Goal: Contribute content: Contribute content

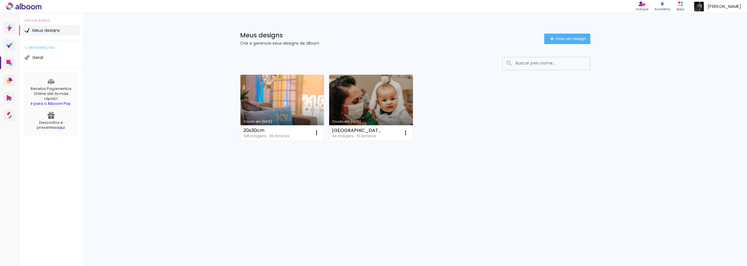
click at [282, 100] on link "Criado em [DATE]" at bounding box center [282, 108] width 84 height 66
click at [0, 0] on neon-animated-pages "Confirmar Cancelar" at bounding box center [0, 0] width 0 height 0
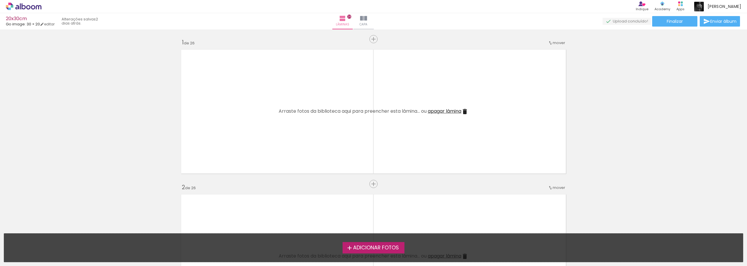
scroll to position [3730, 0]
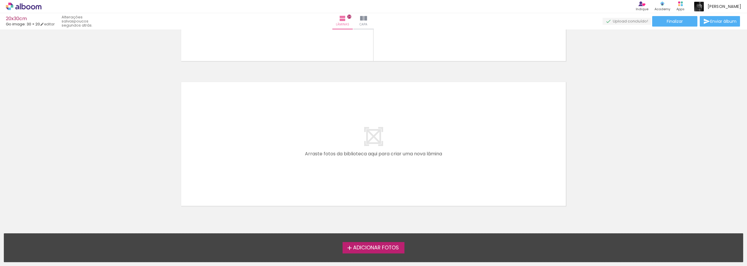
click at [361, 251] on label "Adicionar Fotos" at bounding box center [374, 247] width 62 height 11
click at [0, 0] on input "file" at bounding box center [0, 0] width 0 height 0
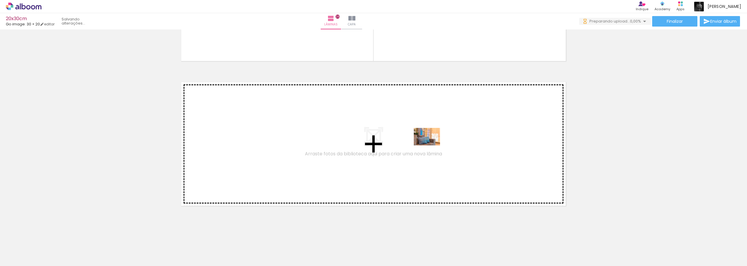
drag, startPoint x: 64, startPoint y: 247, endPoint x: 431, endPoint y: 145, distance: 380.5
click at [431, 145] on quentale-workspace at bounding box center [373, 133] width 747 height 266
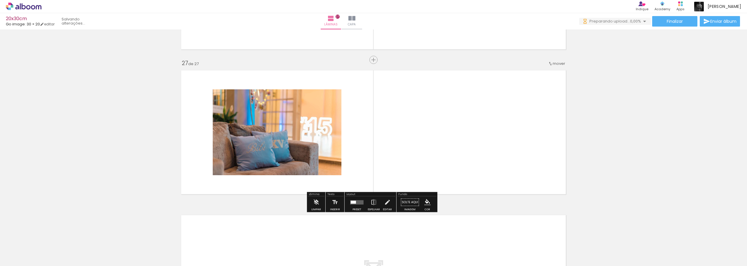
scroll to position [3744, 0]
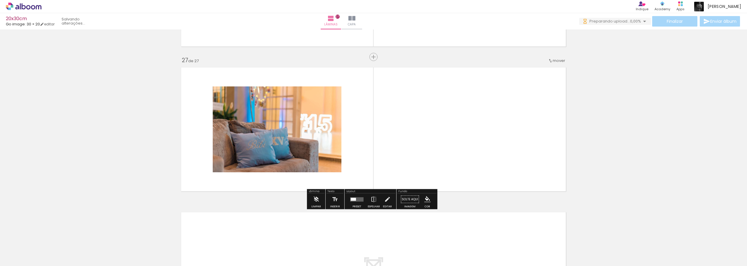
click at [355, 201] on quentale-layouter at bounding box center [356, 199] width 13 height 4
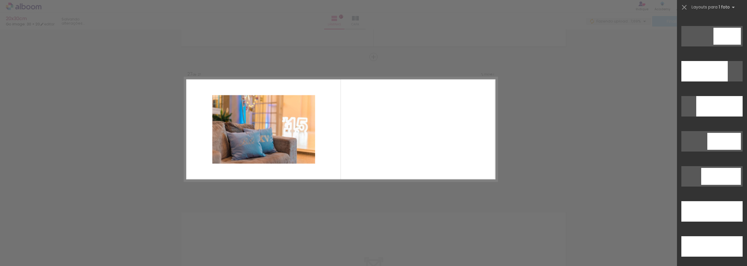
scroll to position [1507, 0]
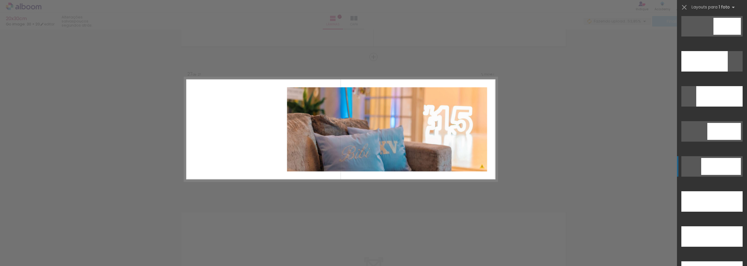
click at [716, 165] on div at bounding box center [721, 166] width 40 height 17
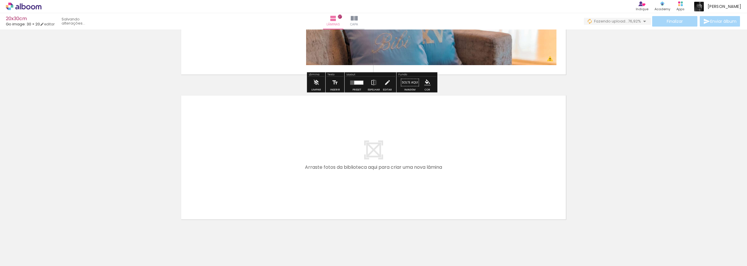
scroll to position [3875, 0]
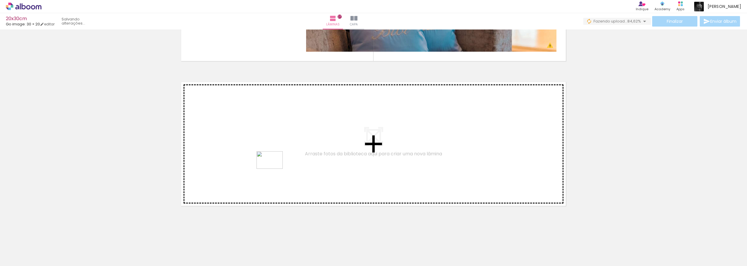
drag, startPoint x: 99, startPoint y: 253, endPoint x: 274, endPoint y: 169, distance: 194.0
click at [274, 169] on quentale-workspace at bounding box center [373, 133] width 747 height 266
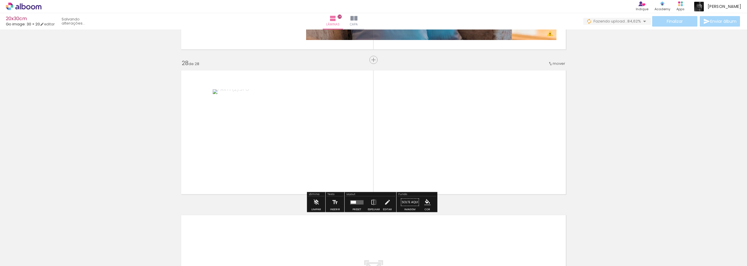
scroll to position [3889, 0]
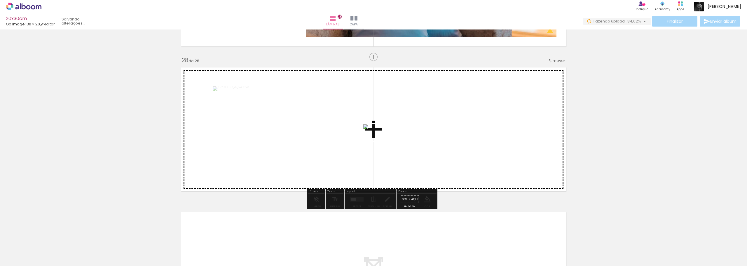
drag, startPoint x: 137, startPoint y: 249, endPoint x: 380, endPoint y: 141, distance: 266.4
click at [380, 141] on quentale-workspace at bounding box center [373, 133] width 747 height 266
drag, startPoint x: 155, startPoint y: 250, endPoint x: 383, endPoint y: 146, distance: 251.6
click at [383, 146] on quentale-workspace at bounding box center [373, 133] width 747 height 266
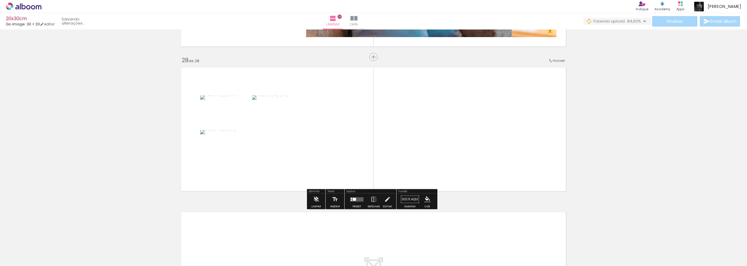
click at [351, 199] on div at bounding box center [351, 199] width 1 height 1
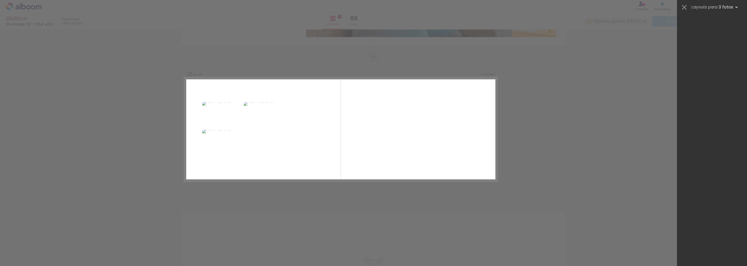
scroll to position [0, 0]
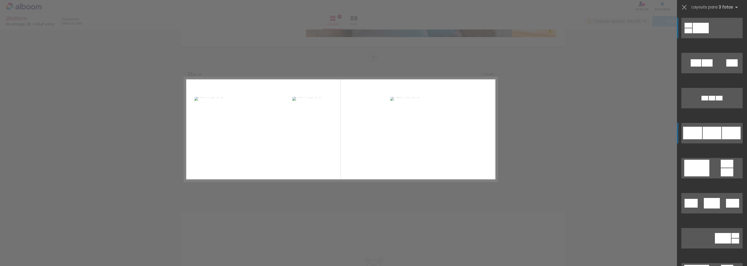
click at [719, 132] on div at bounding box center [712, 133] width 19 height 13
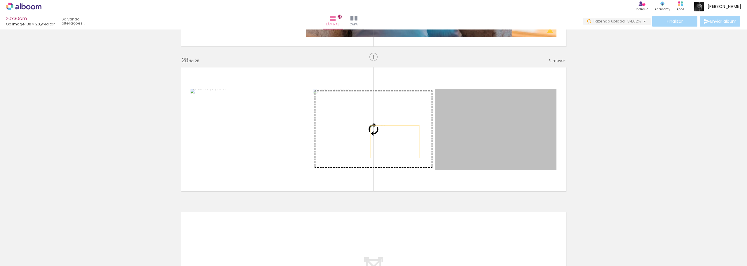
drag, startPoint x: 507, startPoint y: 143, endPoint x: 393, endPoint y: 141, distance: 114.7
click at [0, 0] on slot at bounding box center [0, 0] width 0 height 0
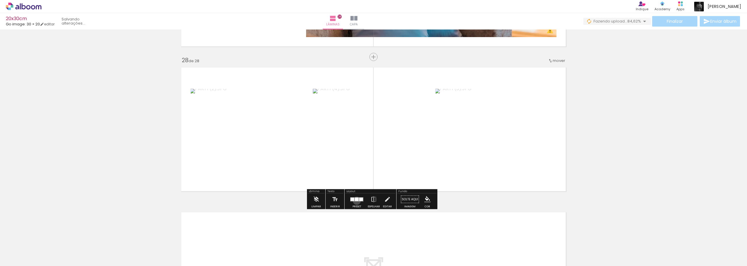
click at [355, 200] on div at bounding box center [357, 199] width 4 height 4
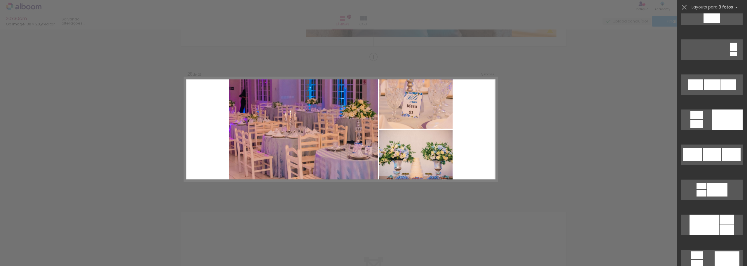
scroll to position [513, 0]
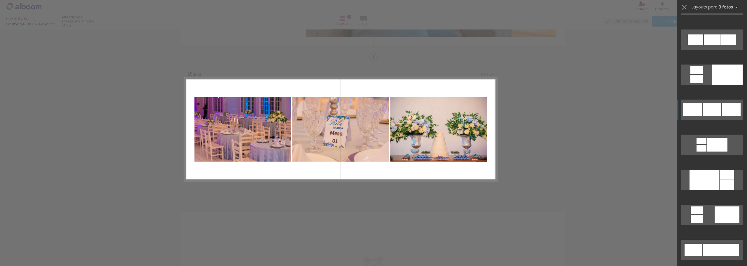
click at [710, 112] on div at bounding box center [712, 109] width 19 height 13
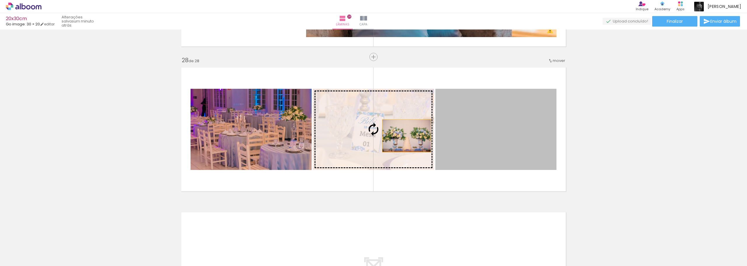
drag, startPoint x: 489, startPoint y: 133, endPoint x: 404, endPoint y: 136, distance: 84.3
click at [0, 0] on slot at bounding box center [0, 0] width 0 height 0
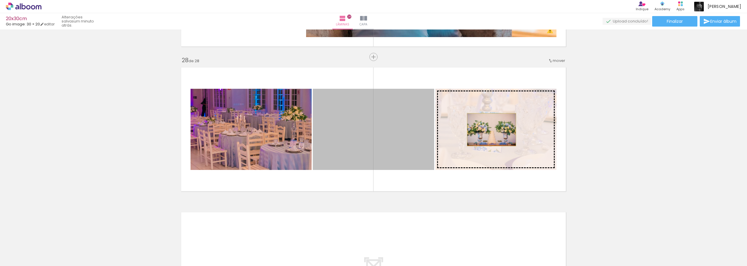
drag, startPoint x: 407, startPoint y: 131, endPoint x: 489, endPoint y: 130, distance: 82.3
click at [0, 0] on slot at bounding box center [0, 0] width 0 height 0
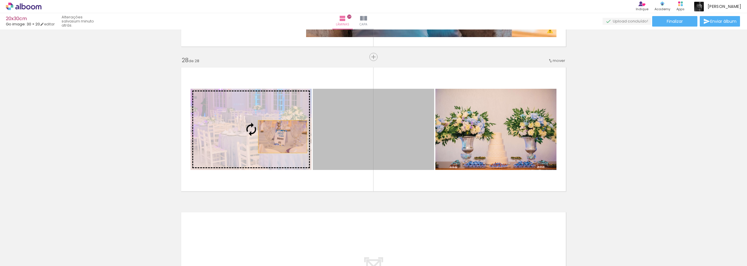
drag, startPoint x: 391, startPoint y: 134, endPoint x: 270, endPoint y: 137, distance: 120.8
click at [0, 0] on slot at bounding box center [0, 0] width 0 height 0
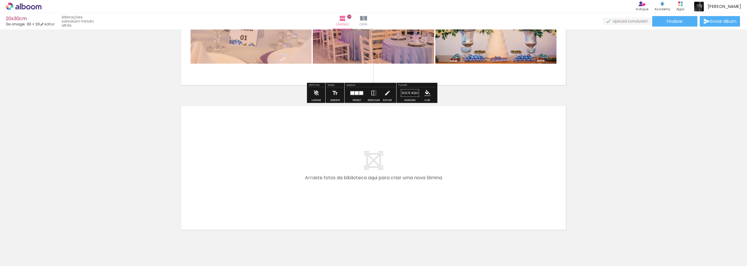
scroll to position [4006, 0]
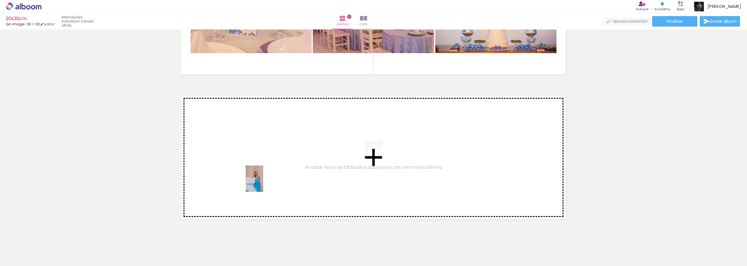
drag, startPoint x: 195, startPoint y: 249, endPoint x: 263, endPoint y: 183, distance: 95.3
click at [263, 183] on quentale-workspace at bounding box center [373, 133] width 747 height 266
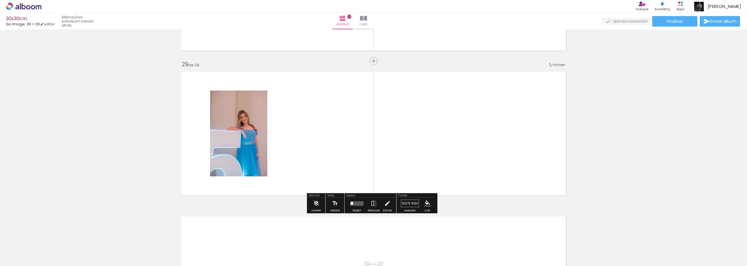
scroll to position [4034, 0]
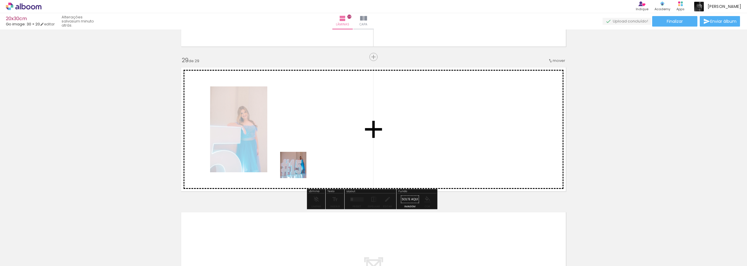
drag, startPoint x: 226, startPoint y: 247, endPoint x: 306, endPoint y: 149, distance: 127.1
click at [306, 149] on quentale-workspace at bounding box center [373, 133] width 747 height 266
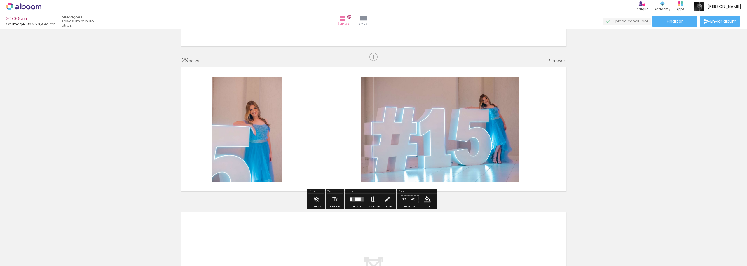
click at [357, 201] on div at bounding box center [357, 199] width 16 height 12
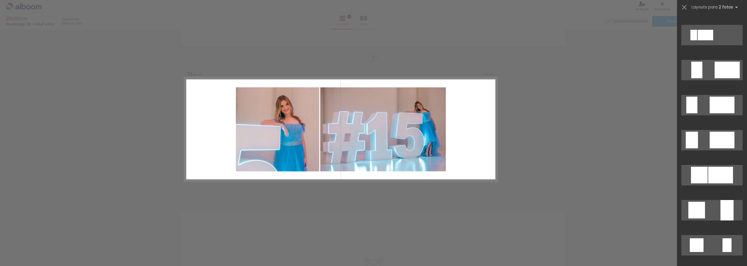
scroll to position [379, 0]
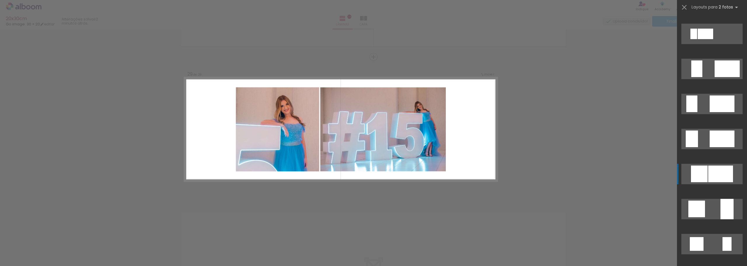
click at [710, 171] on div at bounding box center [720, 173] width 25 height 17
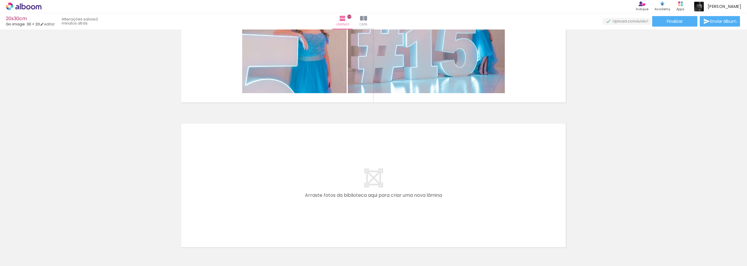
scroll to position [4151, 0]
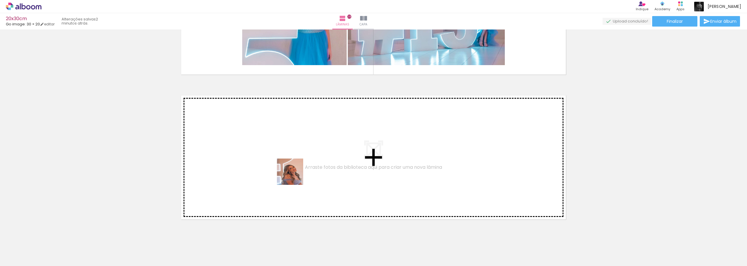
drag, startPoint x: 263, startPoint y: 245, endPoint x: 296, endPoint y: 168, distance: 83.6
click at [296, 168] on quentale-workspace at bounding box center [373, 133] width 747 height 266
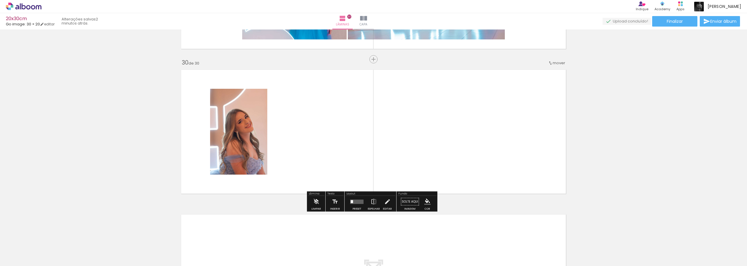
scroll to position [4179, 0]
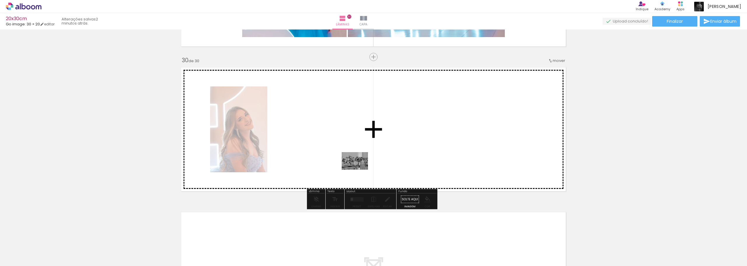
drag, startPoint x: 292, startPoint y: 248, endPoint x: 359, endPoint y: 170, distance: 103.0
click at [359, 170] on quentale-workspace at bounding box center [373, 133] width 747 height 266
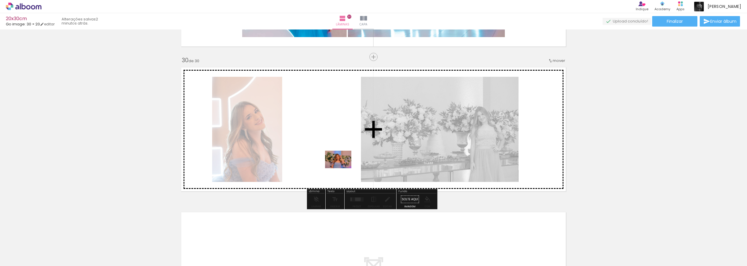
drag, startPoint x: 321, startPoint y: 249, endPoint x: 343, endPoint y: 168, distance: 83.2
click at [343, 168] on quentale-workspace at bounding box center [373, 133] width 747 height 266
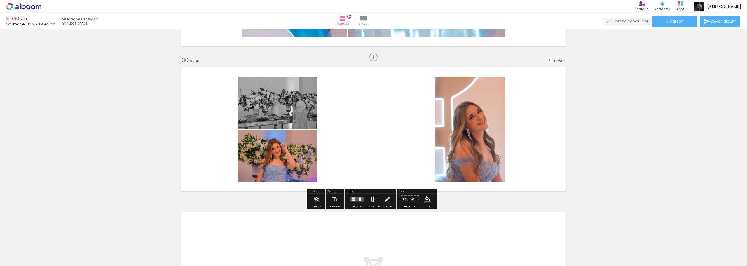
click at [352, 200] on div at bounding box center [353, 199] width 3 height 1
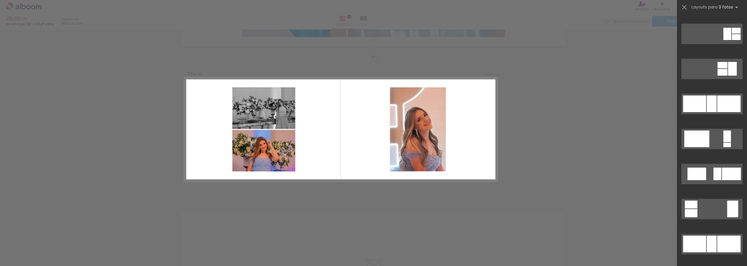
scroll to position [0, 0]
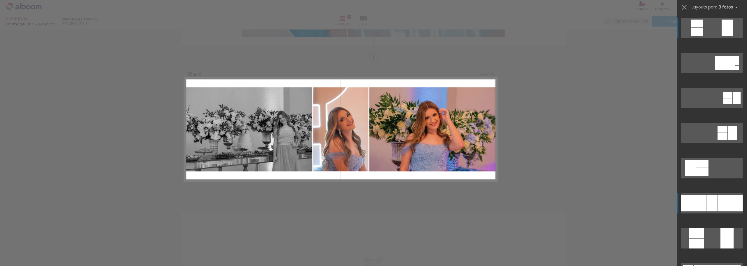
click at [712, 200] on div at bounding box center [711, 203] width 11 height 16
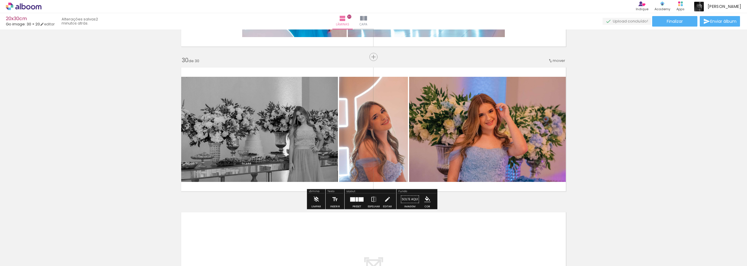
click at [352, 197] on div at bounding box center [352, 199] width 5 height 4
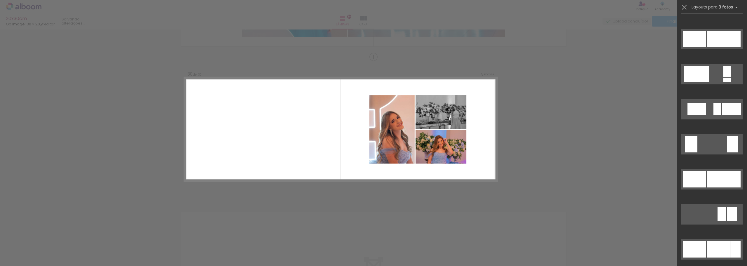
scroll to position [467, 0]
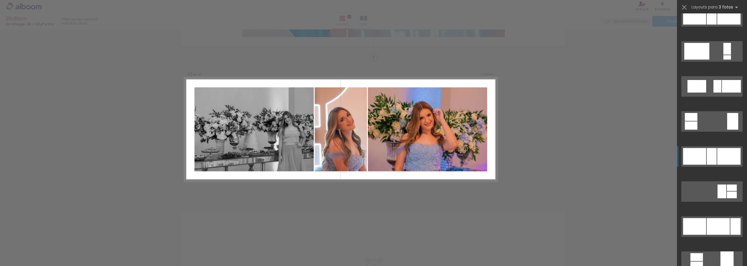
click at [712, 159] on div at bounding box center [712, 156] width 10 height 17
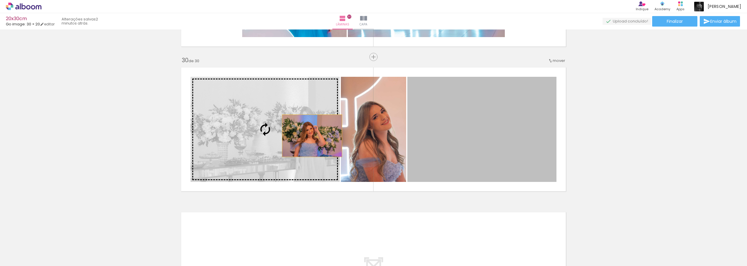
drag, startPoint x: 507, startPoint y: 136, endPoint x: 310, endPoint y: 136, distance: 197.2
click at [0, 0] on slot at bounding box center [0, 0] width 0 height 0
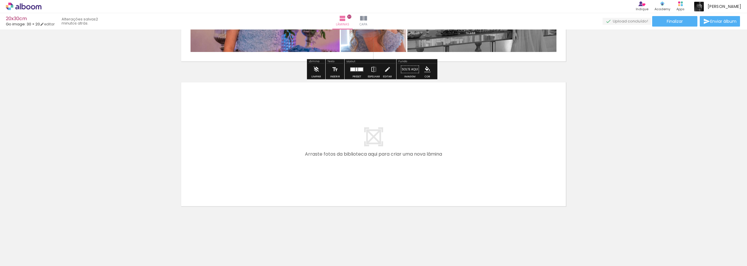
scroll to position [4309, 0]
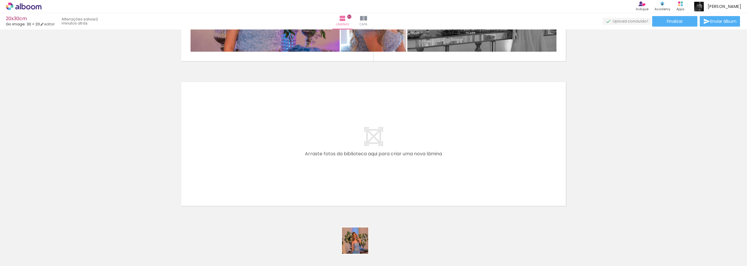
drag, startPoint x: 362, startPoint y: 251, endPoint x: 328, endPoint y: 168, distance: 89.3
click at [328, 168] on quentale-workspace at bounding box center [373, 133] width 747 height 266
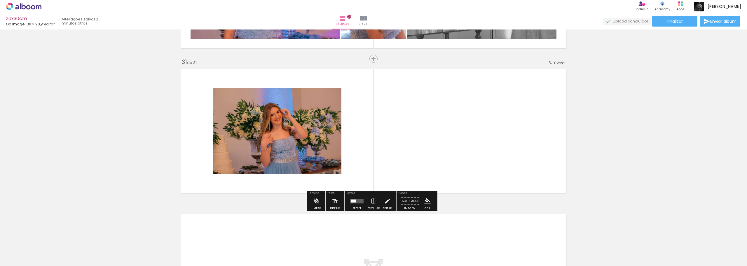
scroll to position [4323, 0]
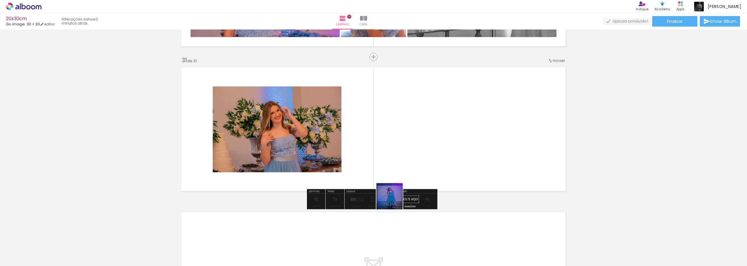
drag, startPoint x: 389, startPoint y: 247, endPoint x: 389, endPoint y: 153, distance: 93.4
click at [389, 153] on quentale-workspace at bounding box center [373, 133] width 747 height 266
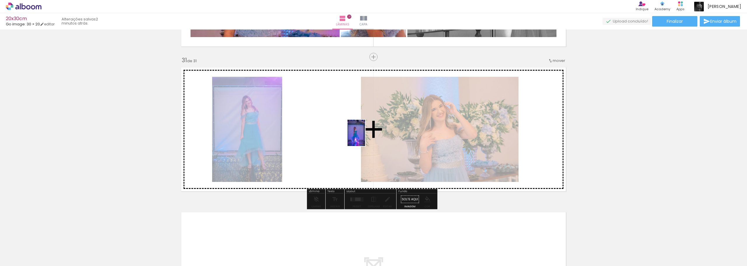
drag, startPoint x: 420, startPoint y: 254, endPoint x: 363, endPoint y: 134, distance: 133.1
click at [363, 134] on quentale-workspace at bounding box center [373, 133] width 747 height 266
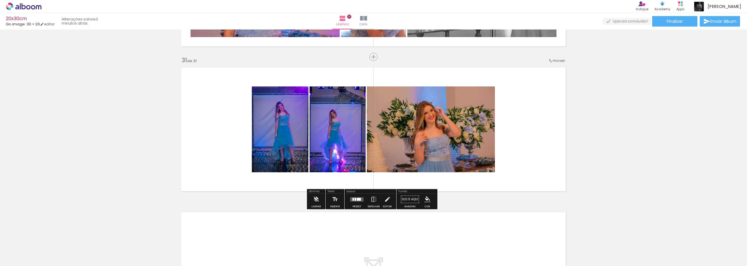
click at [357, 200] on div at bounding box center [359, 199] width 4 height 3
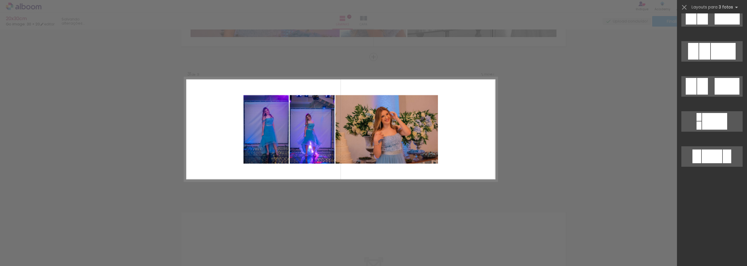
scroll to position [0, 0]
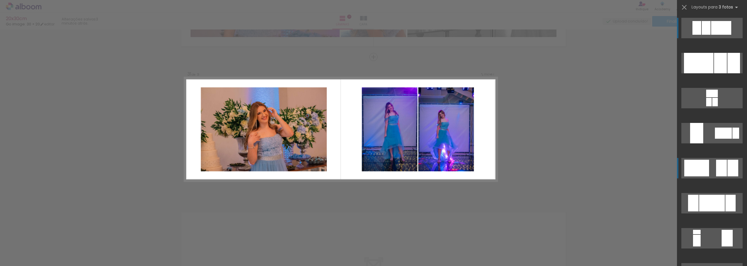
click at [722, 172] on div at bounding box center [721, 168] width 11 height 17
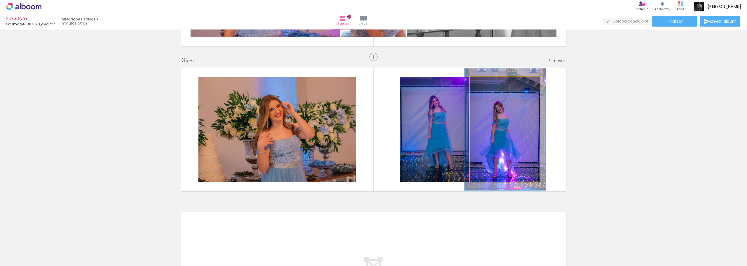
drag, startPoint x: 483, startPoint y: 85, endPoint x: 487, endPoint y: 84, distance: 3.3
type paper-slider "116"
click at [487, 84] on div at bounding box center [487, 82] width 9 height 9
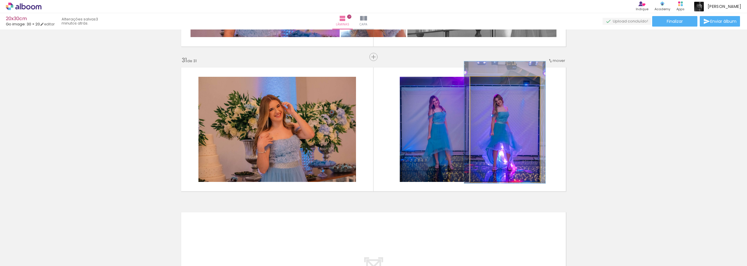
drag, startPoint x: 518, startPoint y: 132, endPoint x: 518, endPoint y: 125, distance: 7.0
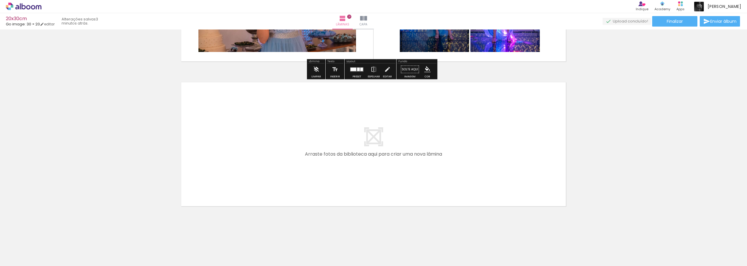
scroll to position [4453, 0]
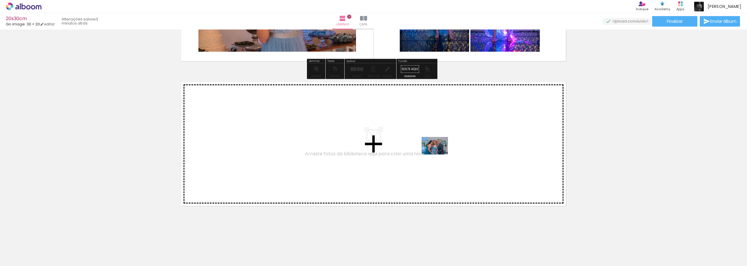
drag, startPoint x: 456, startPoint y: 250, endPoint x: 439, endPoint y: 154, distance: 97.5
click at [439, 154] on quentale-workspace at bounding box center [373, 133] width 747 height 266
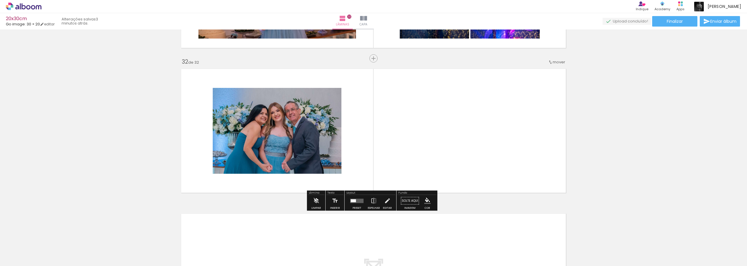
scroll to position [4468, 0]
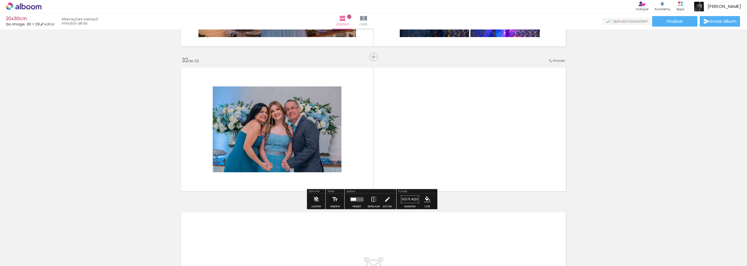
click at [25, 256] on span "Adicionar Fotos" at bounding box center [21, 258] width 18 height 6
click at [0, 0] on input "file" at bounding box center [0, 0] width 0 height 0
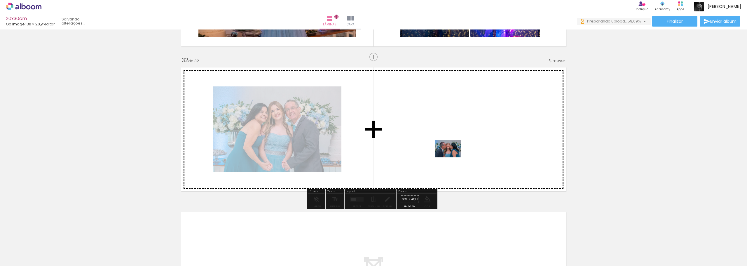
drag, startPoint x: 487, startPoint y: 250, endPoint x: 453, endPoint y: 157, distance: 99.1
click at [453, 157] on quentale-workspace at bounding box center [373, 133] width 747 height 266
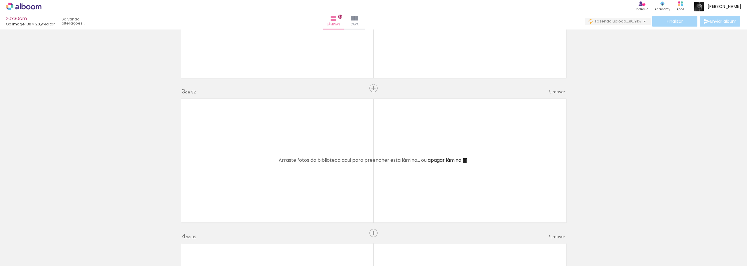
scroll to position [0, 0]
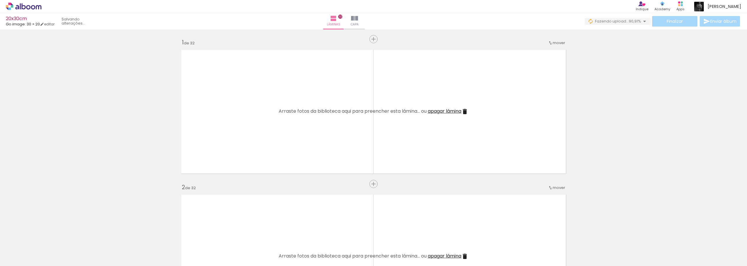
click at [464, 110] on iron-icon at bounding box center [464, 111] width 7 height 7
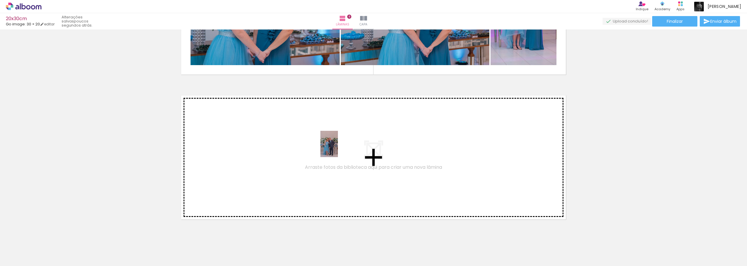
click at [333, 152] on quentale-workspace at bounding box center [373, 133] width 747 height 266
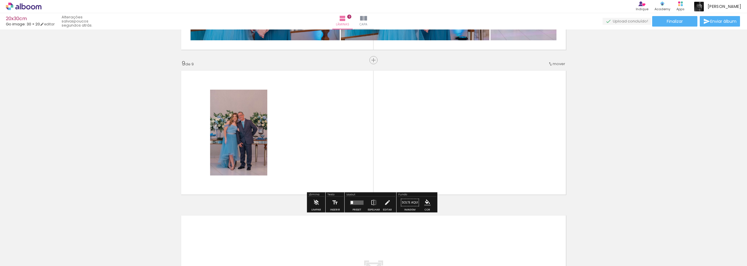
scroll to position [1140, 0]
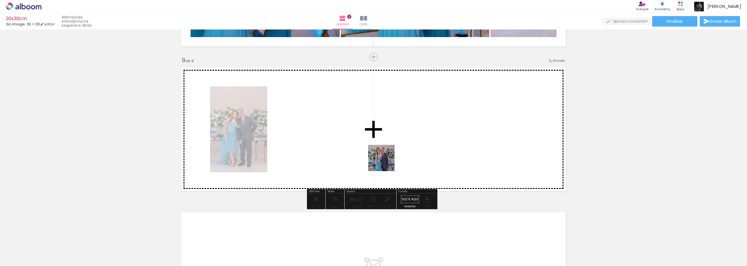
drag, startPoint x: 713, startPoint y: 247, endPoint x: 364, endPoint y: 144, distance: 364.3
click at [364, 144] on quentale-workspace at bounding box center [373, 133] width 747 height 266
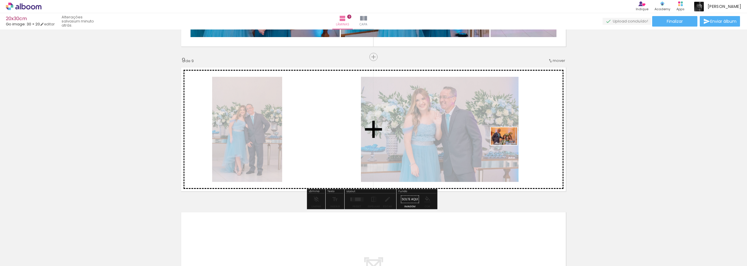
drag, startPoint x: 740, startPoint y: 245, endPoint x: 508, endPoint y: 145, distance: 252.6
click at [508, 145] on quentale-workspace at bounding box center [373, 133] width 747 height 266
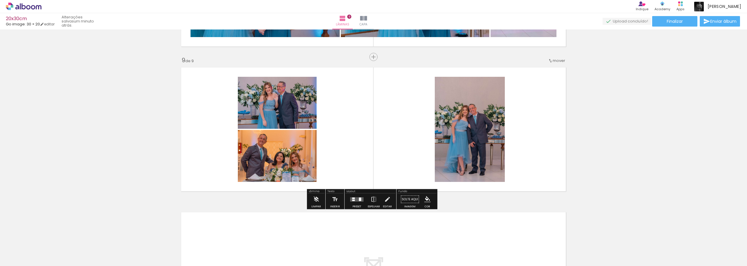
scroll to position [0, 22]
click at [354, 199] on quentale-layouter at bounding box center [356, 199] width 13 height 4
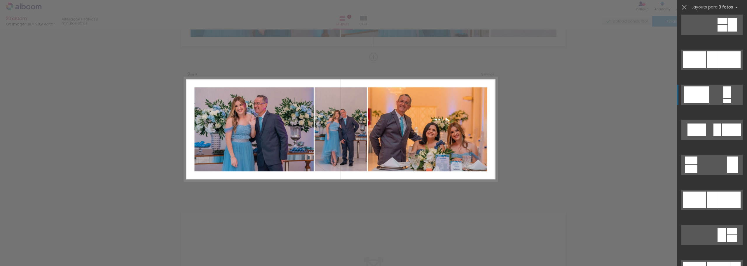
scroll to position [482, 0]
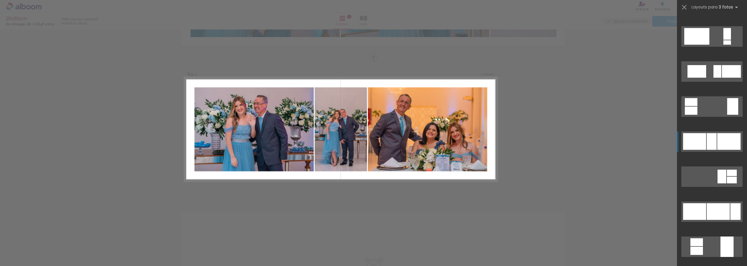
click at [711, 141] on div at bounding box center [712, 141] width 10 height 17
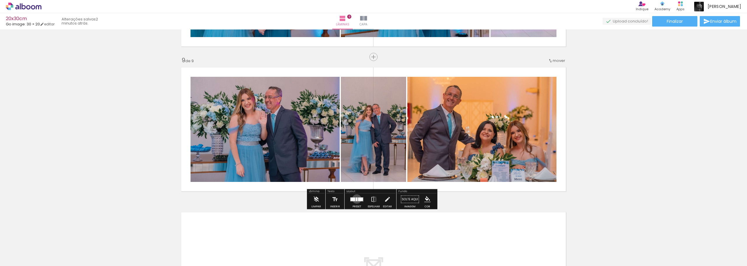
click at [356, 199] on div at bounding box center [357, 199] width 2 height 4
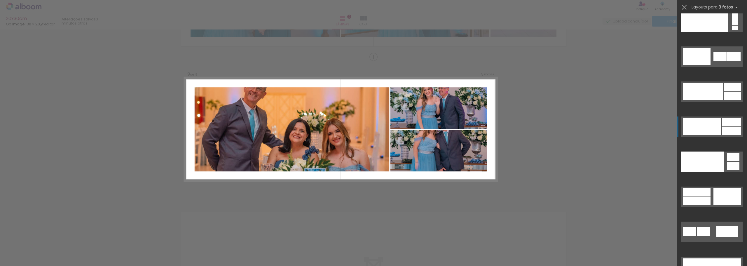
scroll to position [7380, 0]
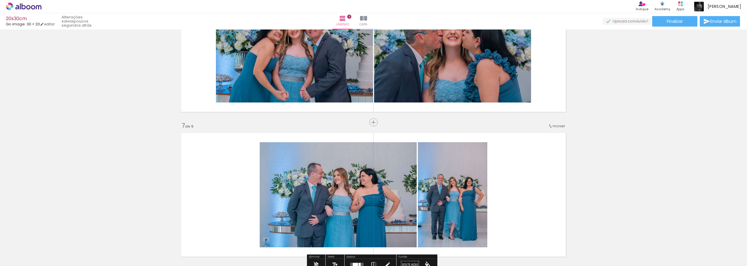
scroll to position [774, 0]
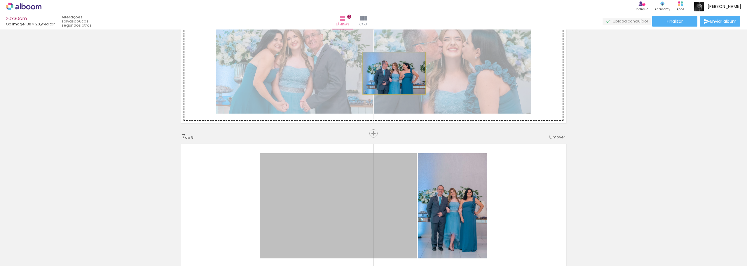
drag, startPoint x: 396, startPoint y: 171, endPoint x: 392, endPoint y: 73, distance: 98.1
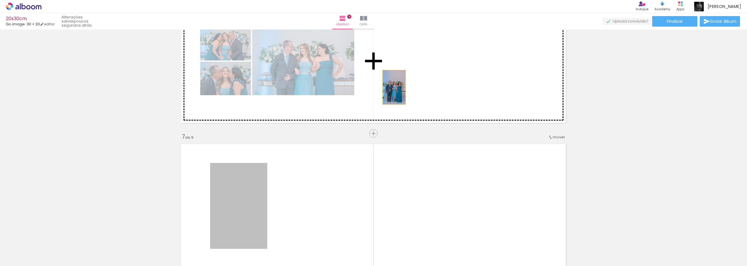
drag, startPoint x: 255, startPoint y: 194, endPoint x: 392, endPoint y: 87, distance: 173.4
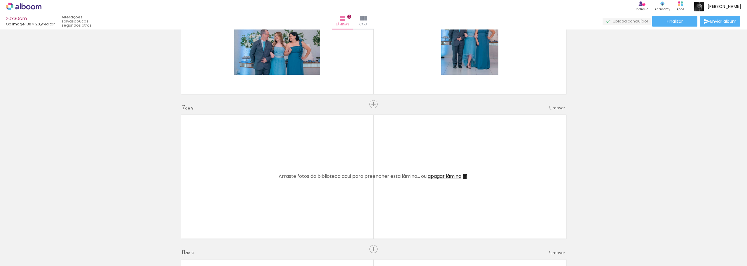
scroll to position [949, 0]
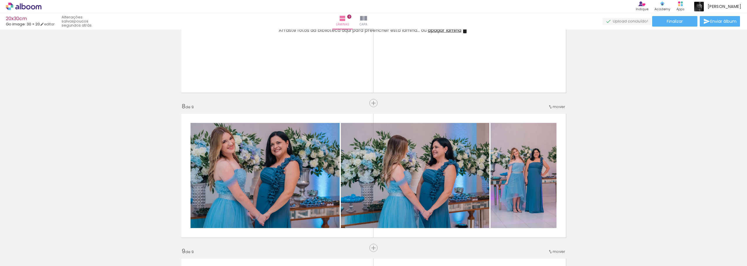
click at [464, 31] on iron-icon at bounding box center [464, 30] width 7 height 7
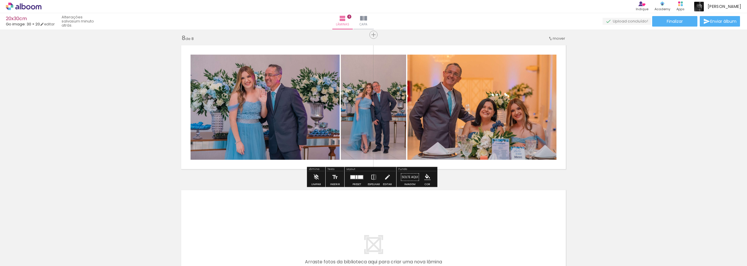
scroll to position [1085, 0]
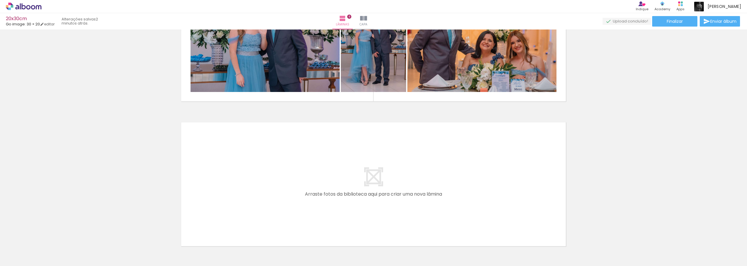
click at [14, 262] on paper-button "Adicionar Fotos" at bounding box center [18, 257] width 28 height 9
click at [0, 0] on input "file" at bounding box center [0, 0] width 0 height 0
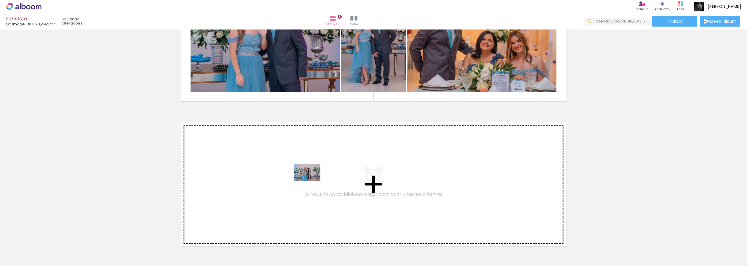
drag, startPoint x: 660, startPoint y: 246, endPoint x: 283, endPoint y: 181, distance: 382.2
click at [283, 181] on quentale-workspace at bounding box center [373, 133] width 747 height 266
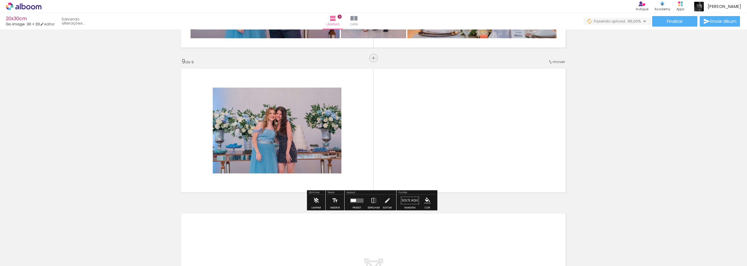
scroll to position [1140, 0]
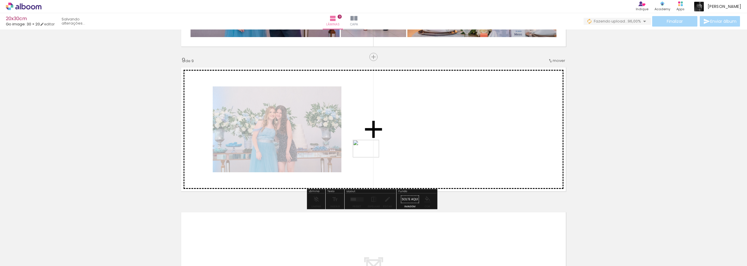
drag, startPoint x: 678, startPoint y: 230, endPoint x: 370, endPoint y: 157, distance: 316.7
click at [370, 157] on quentale-workspace at bounding box center [373, 133] width 747 height 266
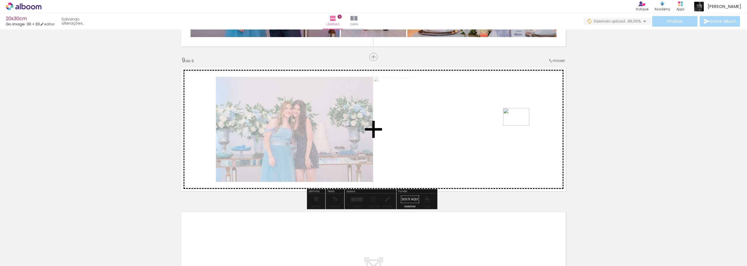
drag, startPoint x: 729, startPoint y: 250, endPoint x: 520, endPoint y: 125, distance: 242.6
click at [520, 125] on quentale-workspace at bounding box center [373, 133] width 747 height 266
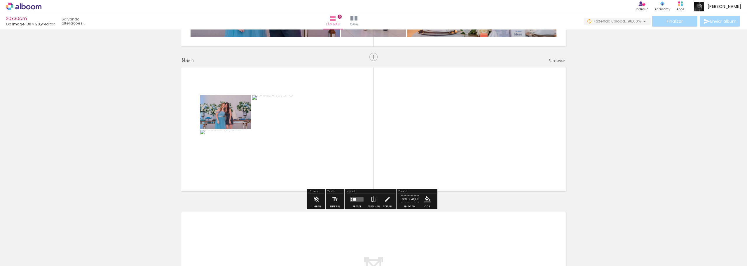
click at [354, 200] on div at bounding box center [354, 199] width 3 height 3
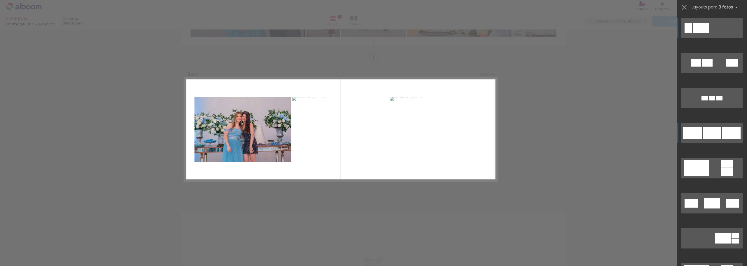
click at [715, 132] on div at bounding box center [712, 133] width 19 height 13
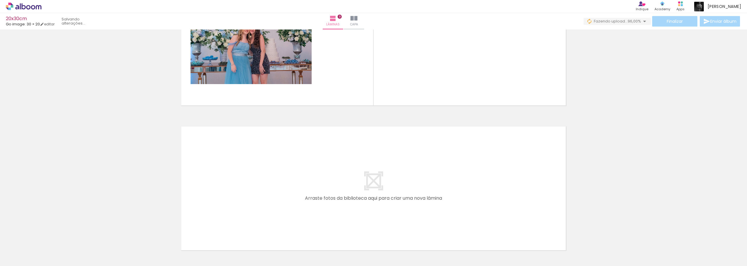
scroll to position [1257, 0]
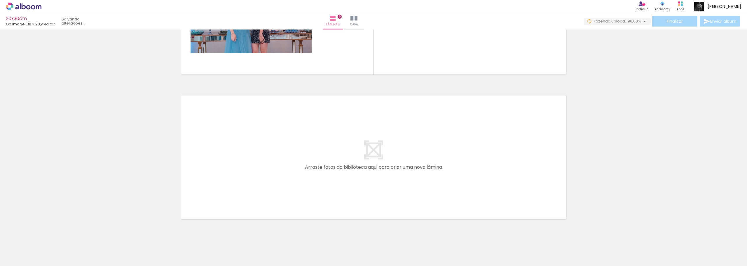
click at [18, 258] on span "Adicionar Fotos" at bounding box center [21, 258] width 18 height 6
click at [0, 0] on input "file" at bounding box center [0, 0] width 0 height 0
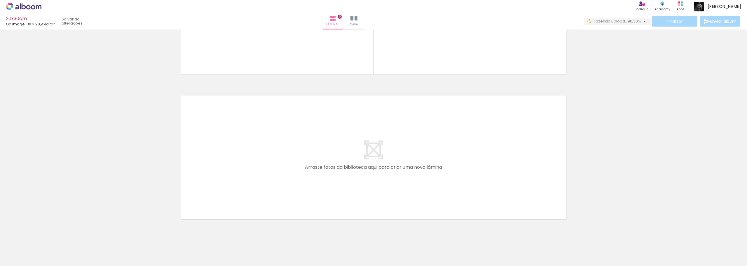
scroll to position [0, 185]
